Goal: Task Accomplishment & Management: Complete application form

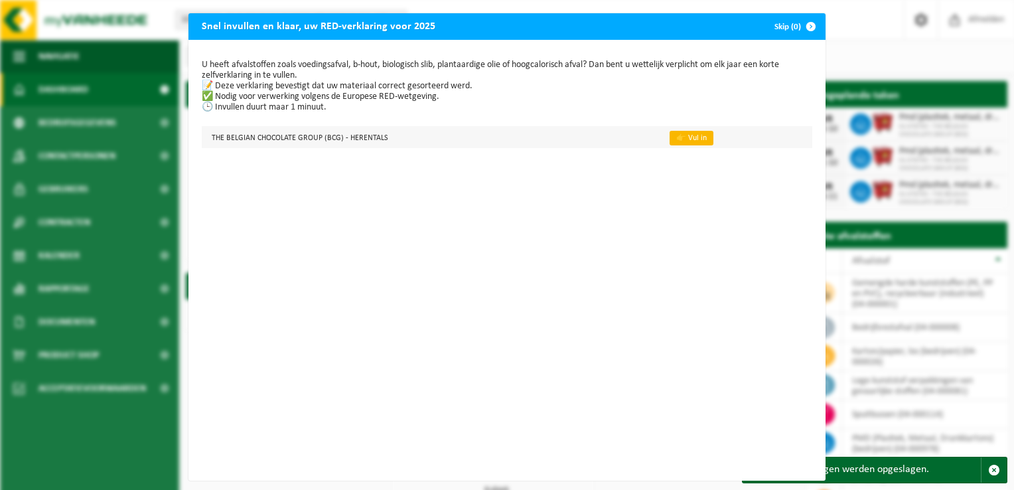
click at [671, 137] on link "👉 Vul in" at bounding box center [691, 138] width 44 height 15
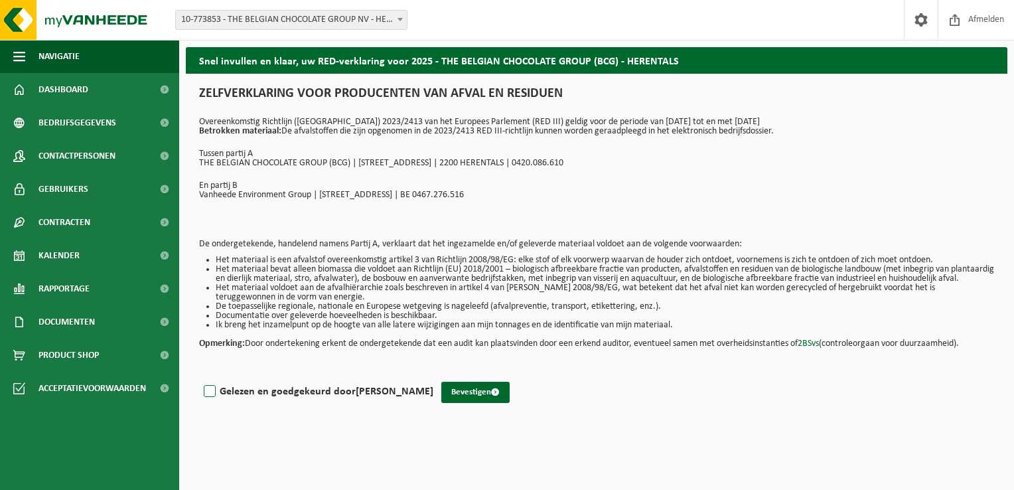
click at [208, 397] on label "Gelezen en goedgekeurd door [PERSON_NAME]" at bounding box center [317, 391] width 232 height 20
click at [433, 375] on input "Gelezen en goedgekeurd door [PERSON_NAME]" at bounding box center [433, 374] width 1 height 1
checkbox input "true"
click at [472, 399] on button "Bevestigen" at bounding box center [475, 391] width 68 height 21
